Goal: Check status

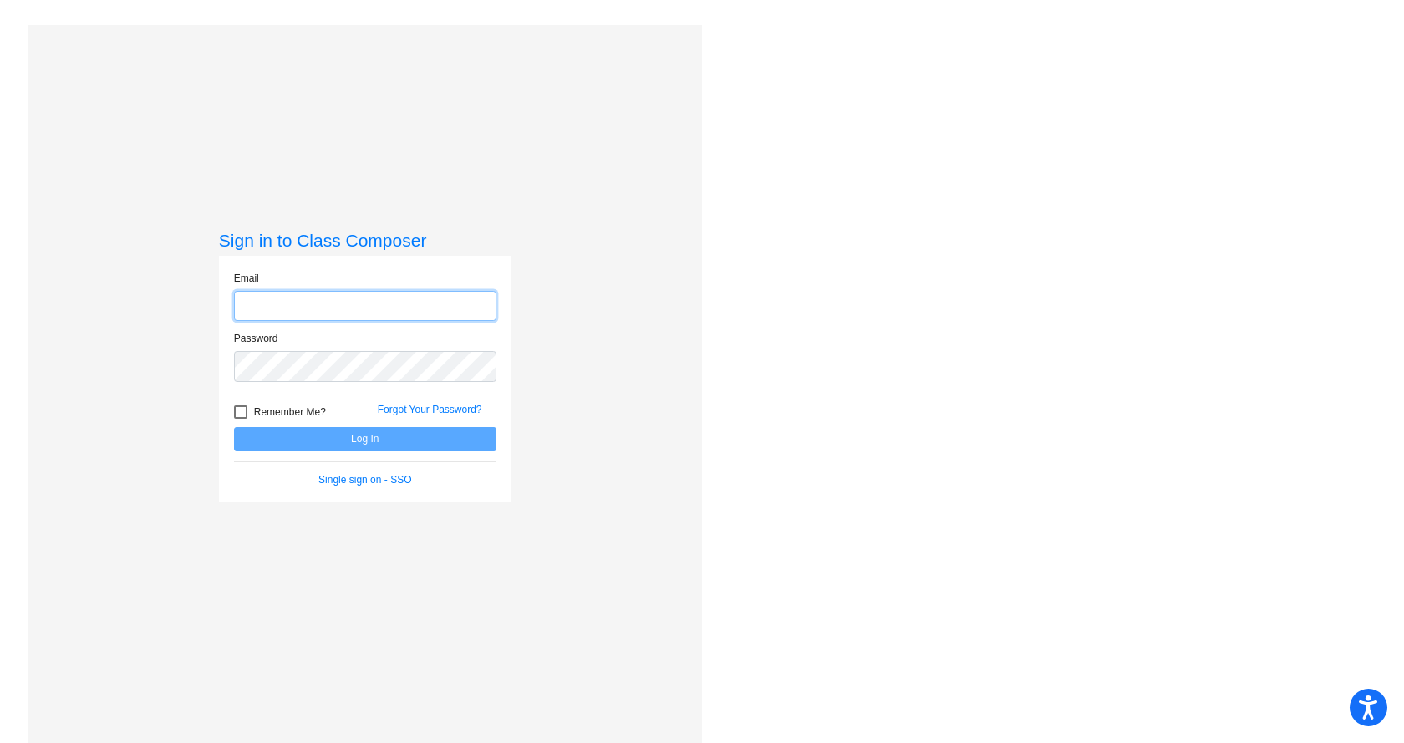
type input "[PERSON_NAME][EMAIL_ADDRESS][DOMAIN_NAME]"
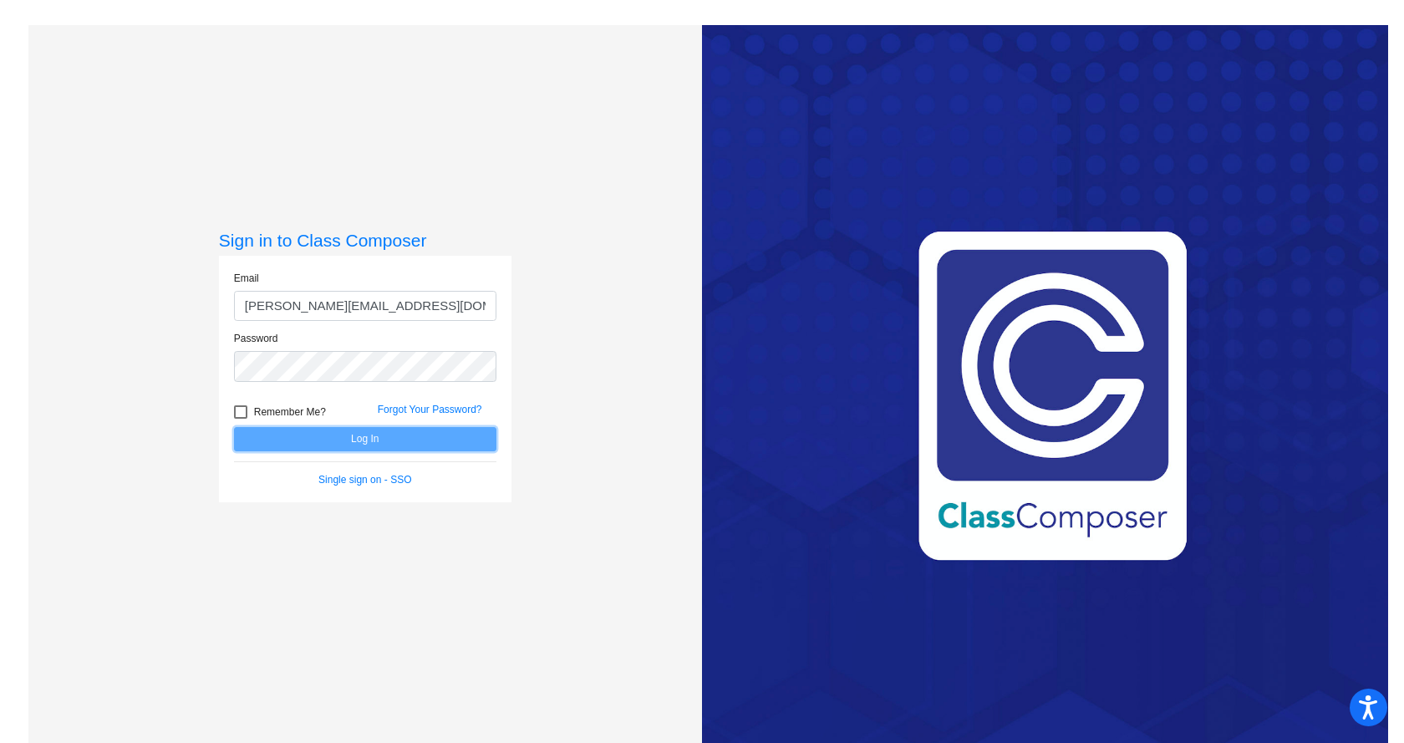
click at [320, 444] on button "Log In" at bounding box center [365, 439] width 263 height 24
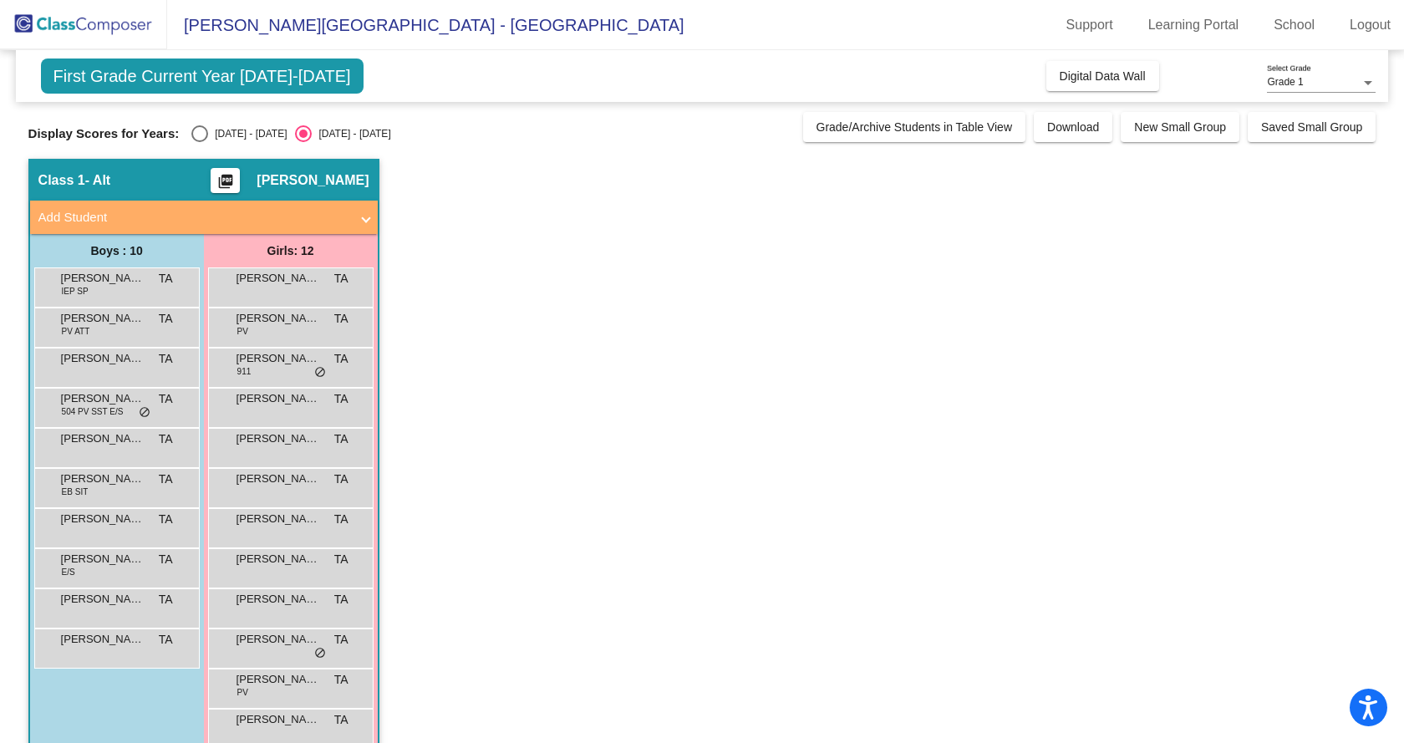
click at [265, 82] on span "First Grade Current Year [DATE]-[DATE]" at bounding box center [202, 76] width 323 height 35
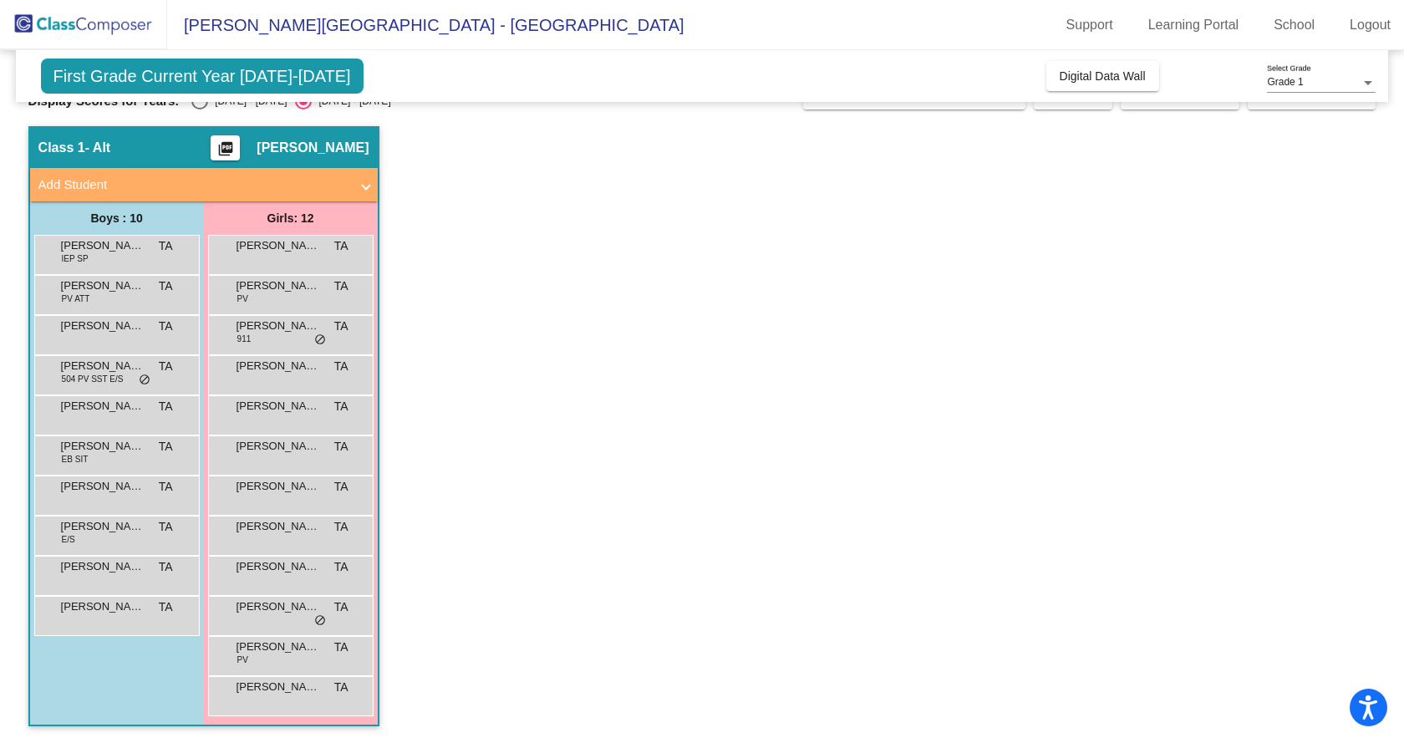
click at [370, 181] on mat-expansion-panel-header "Add Student" at bounding box center [204, 184] width 348 height 33
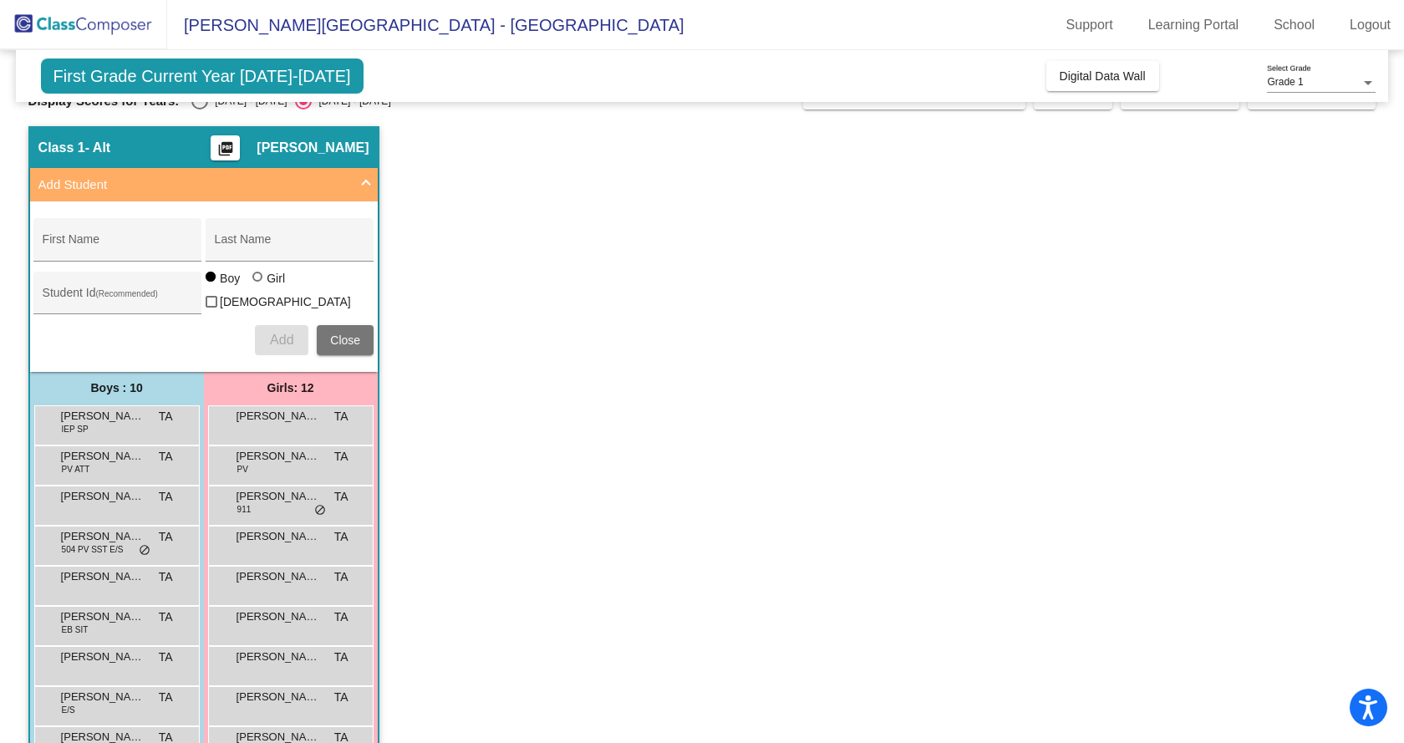
click at [370, 183] on span at bounding box center [366, 185] width 7 height 19
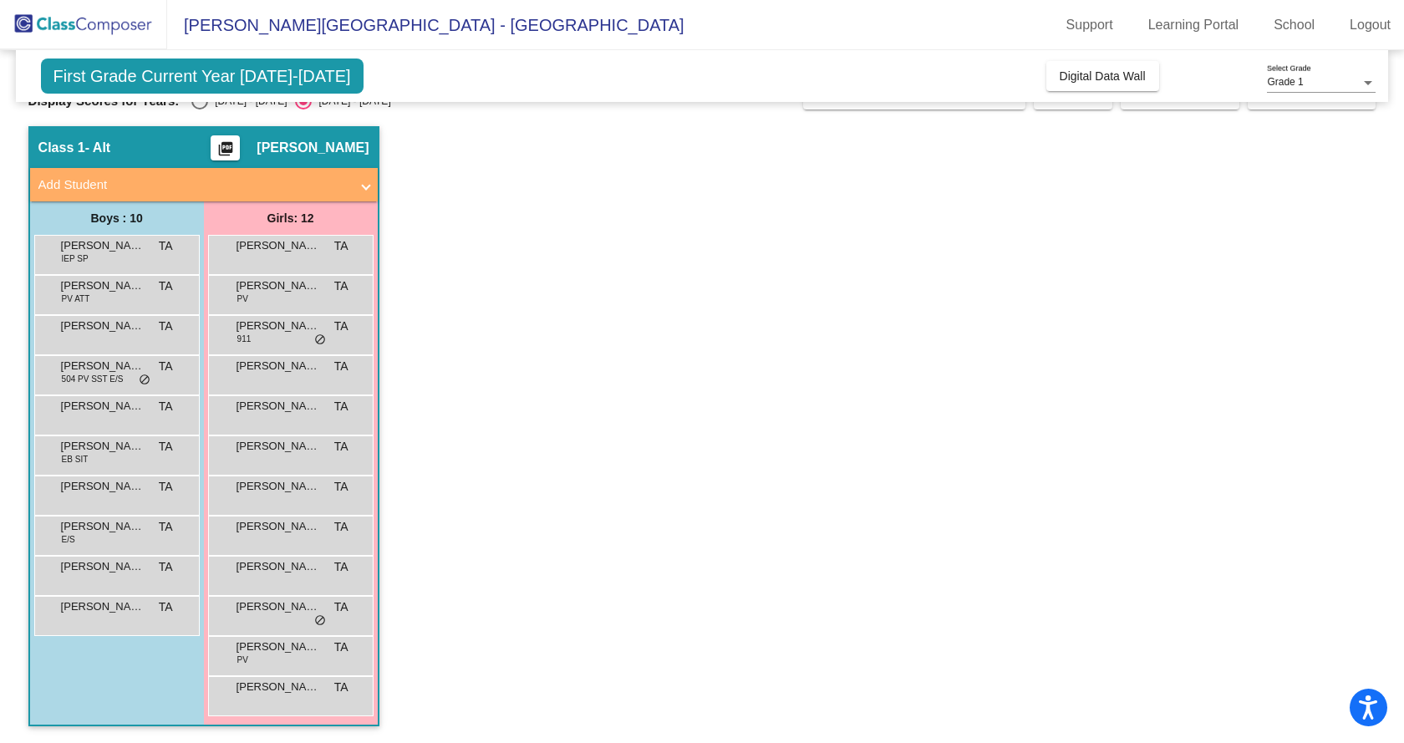
scroll to position [0, 0]
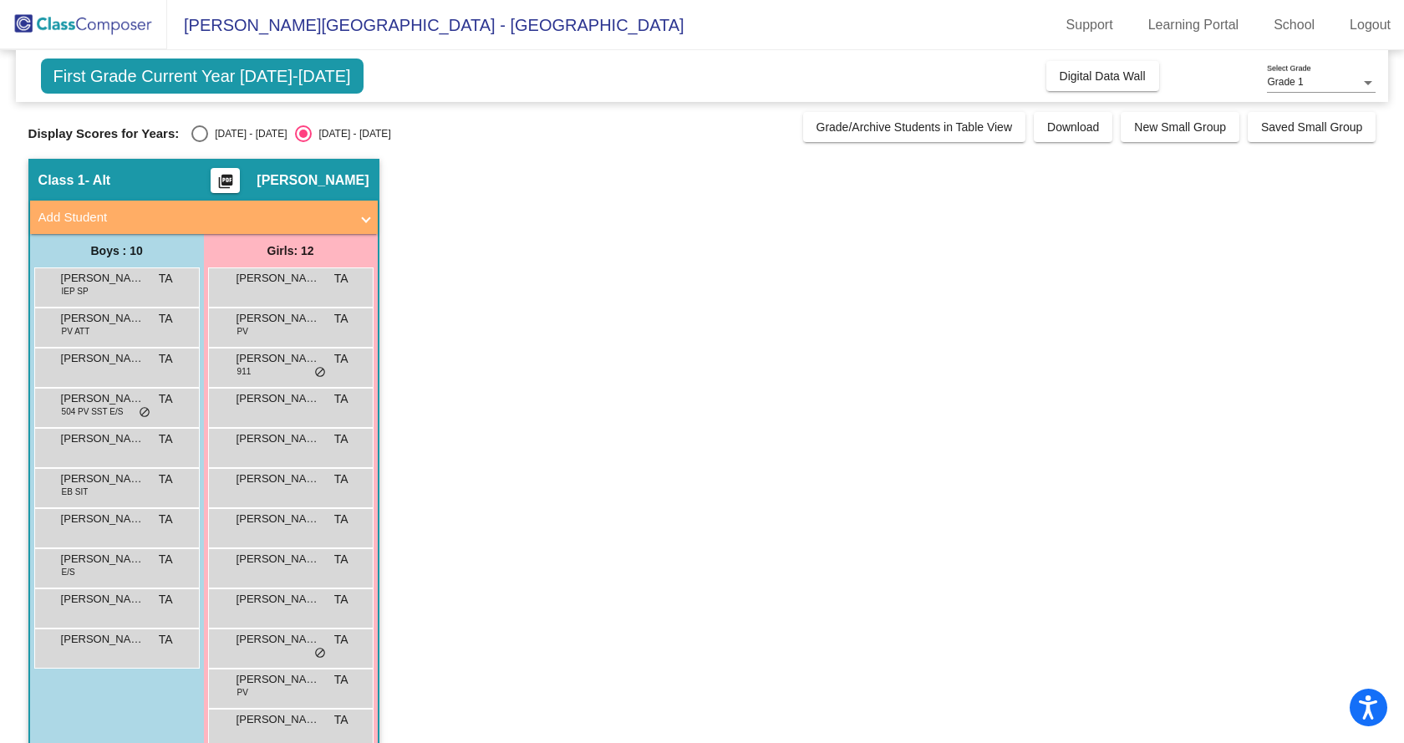
click at [1292, 74] on div "Grade 1 Select Grade" at bounding box center [1321, 78] width 109 height 28
click at [1283, 86] on span "Grade 1" at bounding box center [1321, 83] width 109 height 30
click at [1124, 75] on span "Digital Data Wall" at bounding box center [1103, 75] width 86 height 13
click at [231, 135] on div "[DATE] - [DATE]" at bounding box center [247, 133] width 79 height 15
click at [200, 142] on input "[DATE] - [DATE]" at bounding box center [199, 142] width 1 height 1
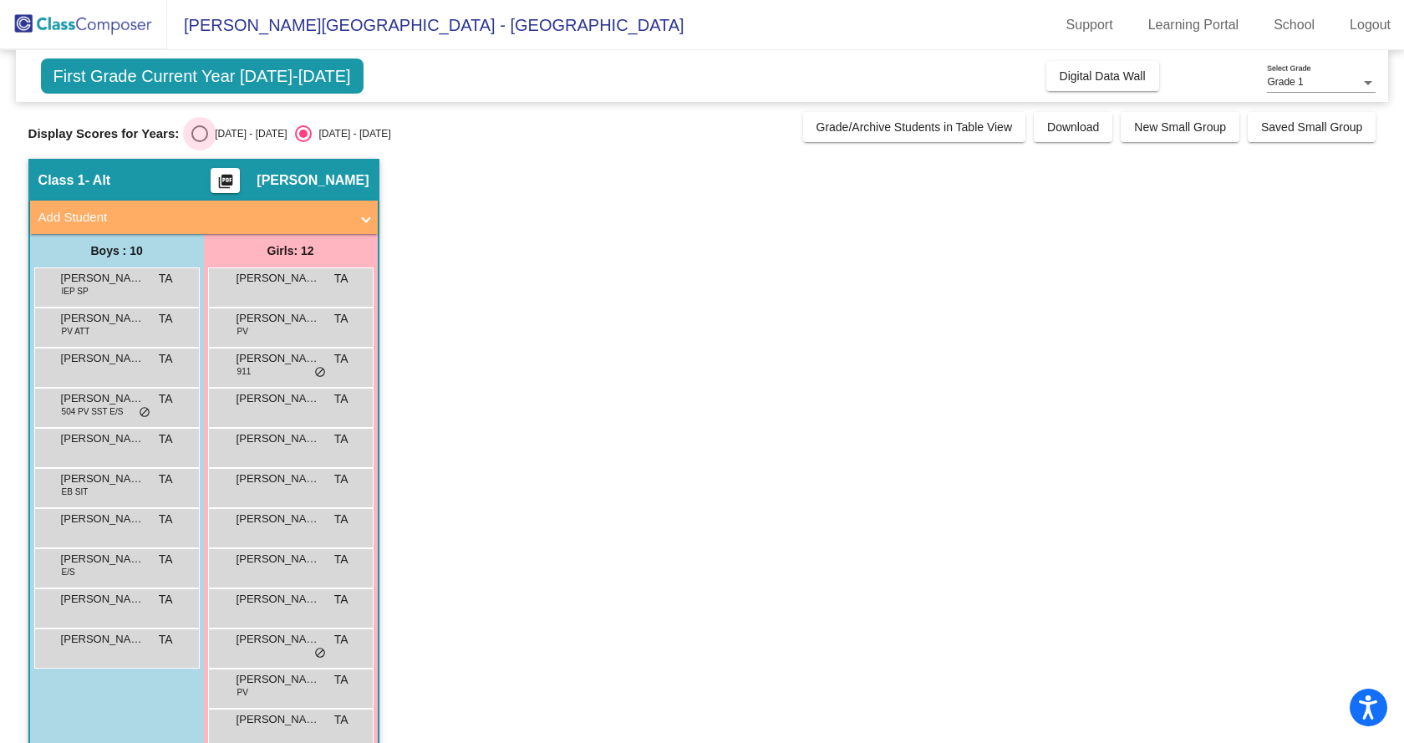
radio input "true"
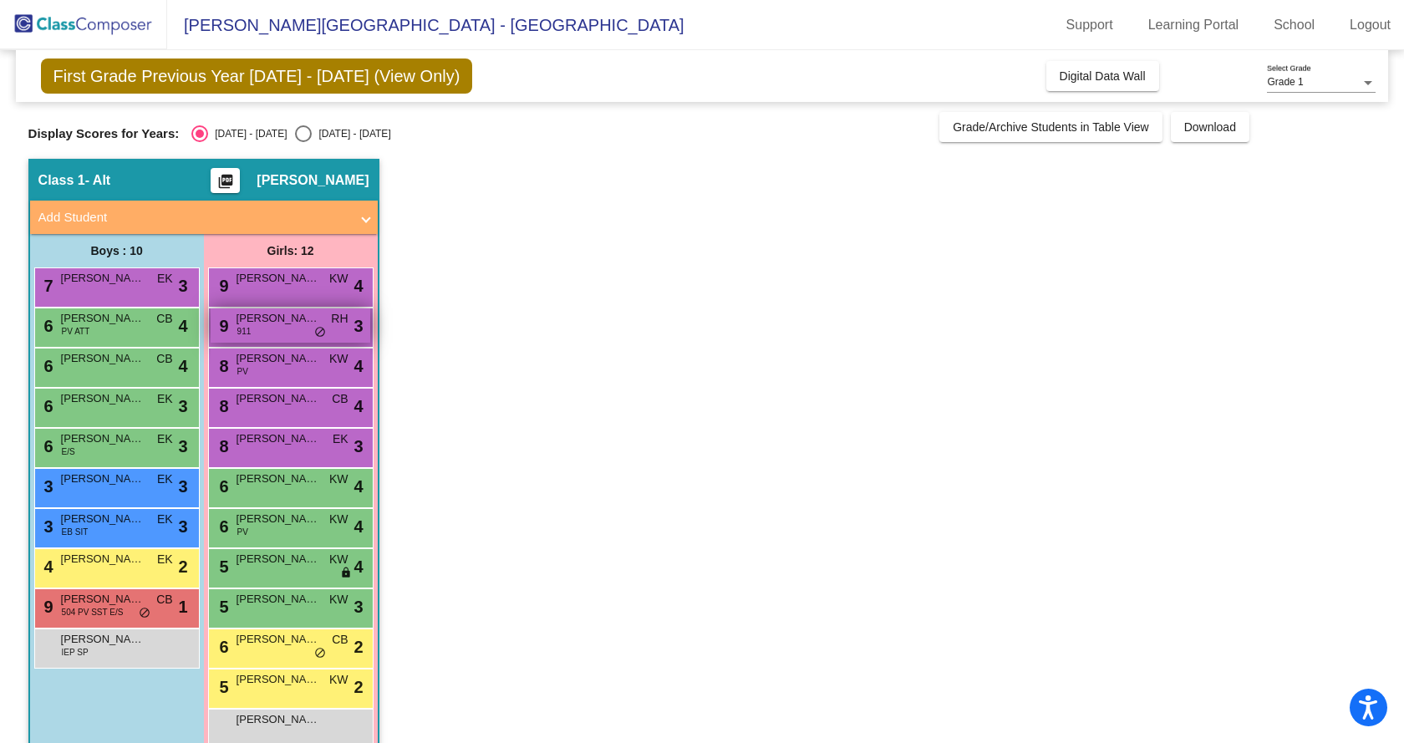
click at [312, 324] on span "[PERSON_NAME]" at bounding box center [279, 318] width 84 height 17
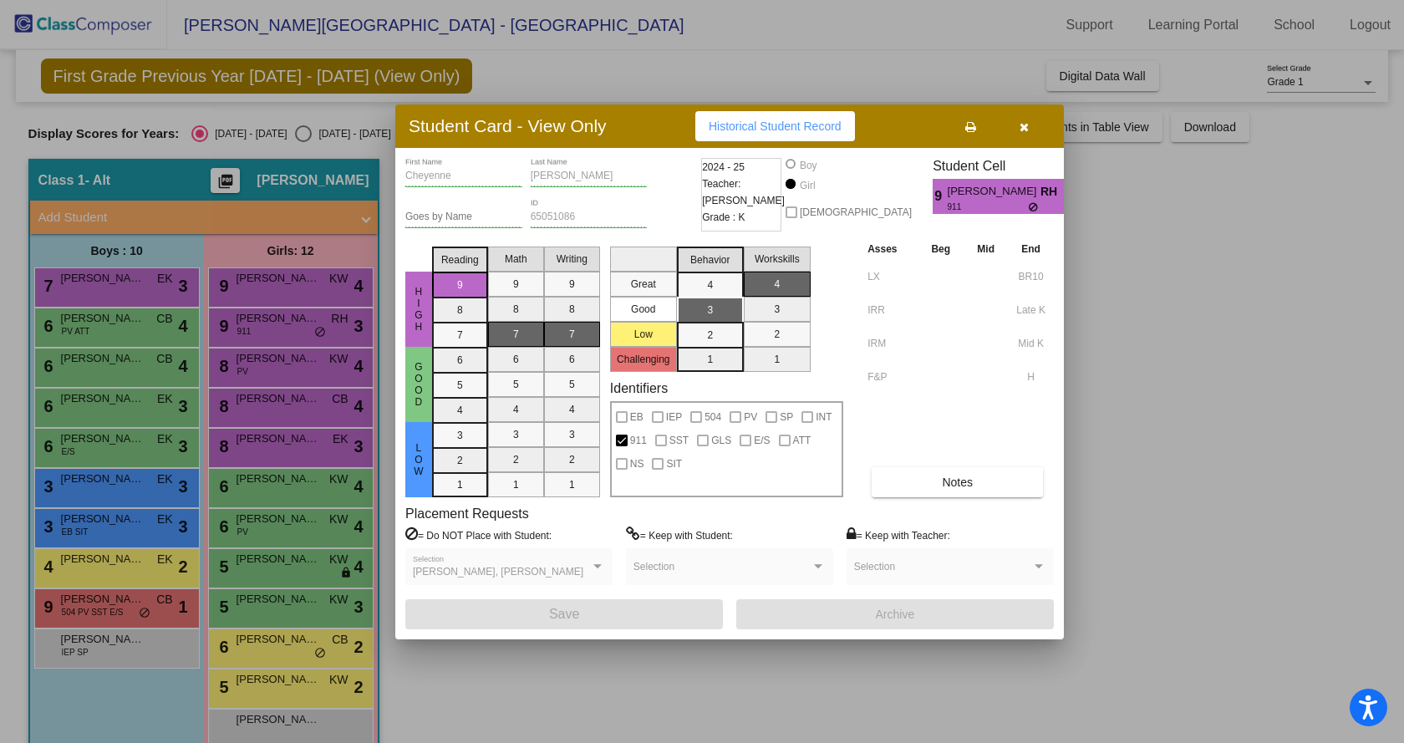
click at [827, 135] on button "Historical Student Record" at bounding box center [776, 126] width 160 height 30
